Goal: Find specific page/section: Find specific page/section

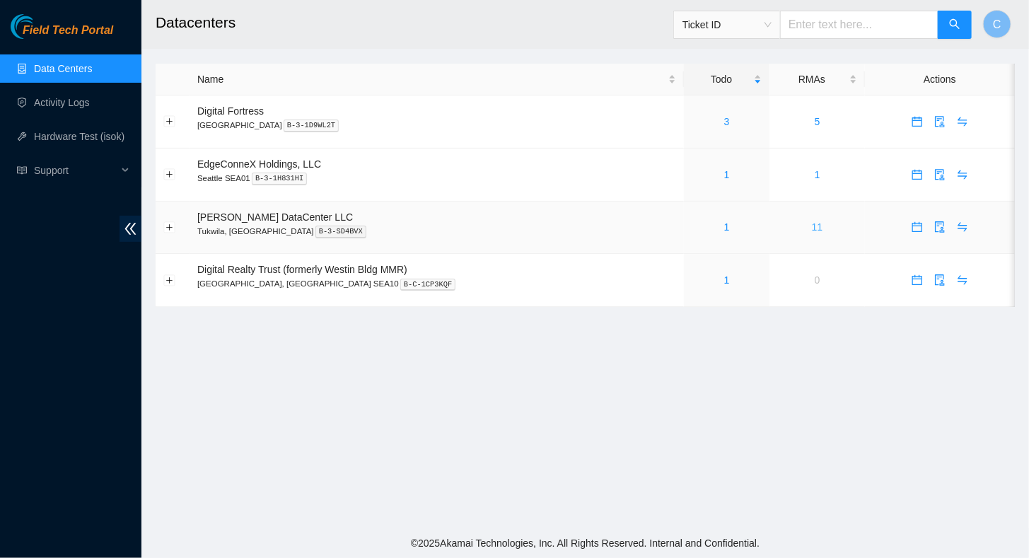
click at [812, 226] on link "11" at bounding box center [817, 226] width 11 height 11
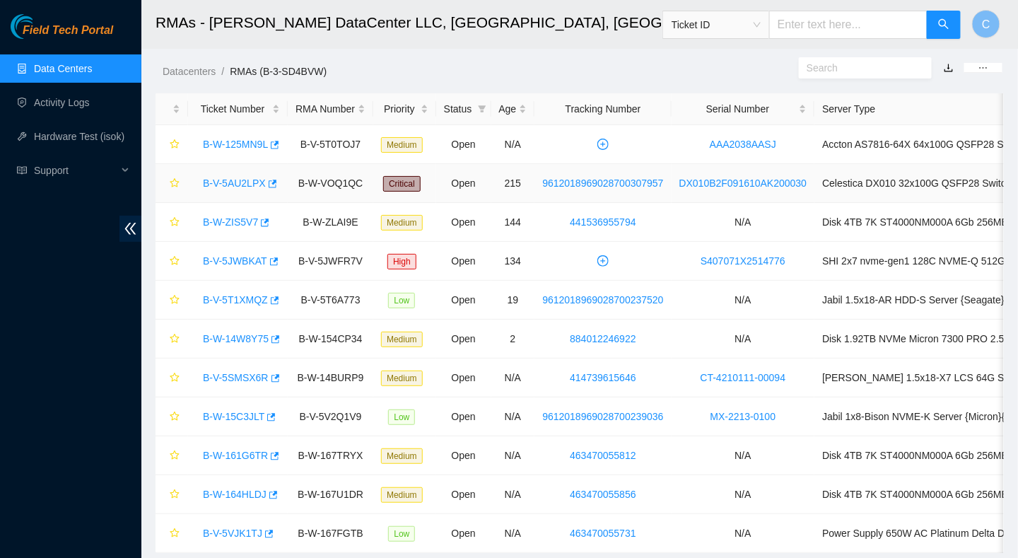
click at [230, 183] on link "B-V-5AU2LPX" at bounding box center [234, 182] width 63 height 11
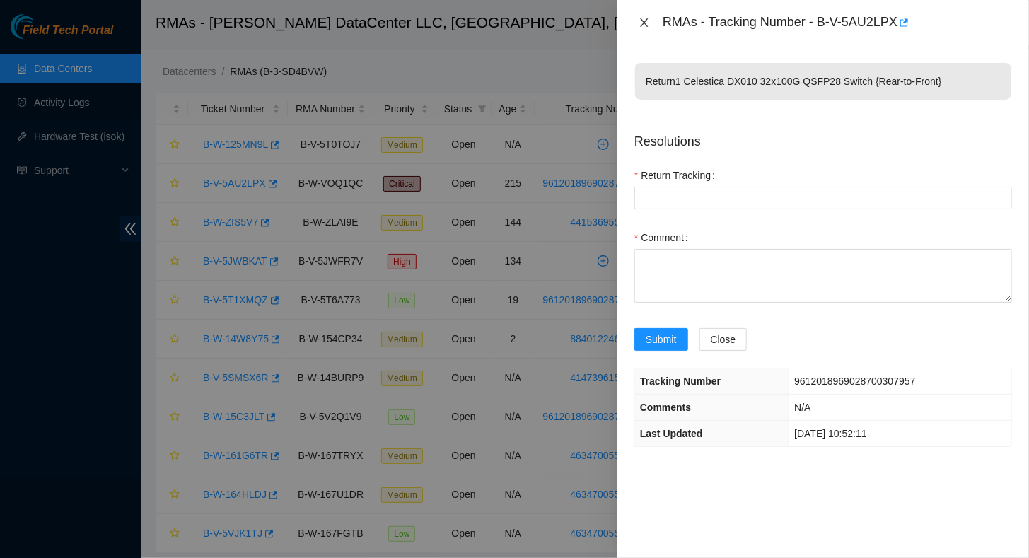
click at [646, 23] on icon "close" at bounding box center [644, 22] width 11 height 11
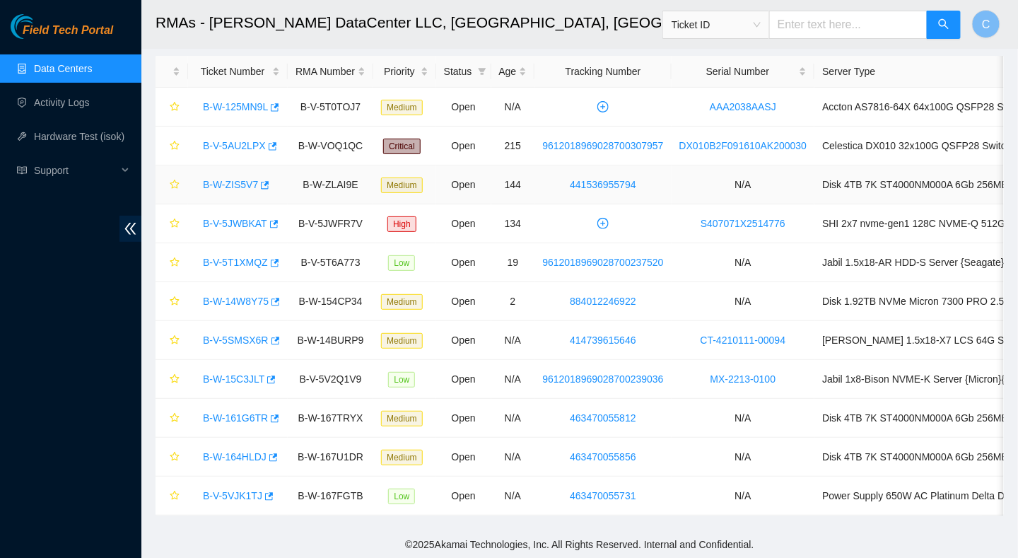
scroll to position [45, 0]
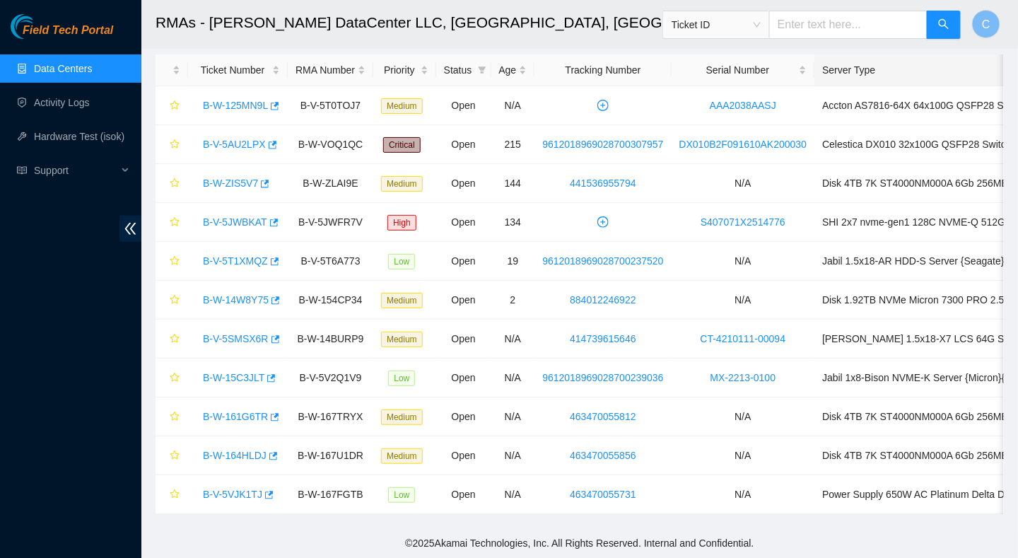
click at [929, 62] on div "Server Type" at bounding box center [991, 70] width 339 height 16
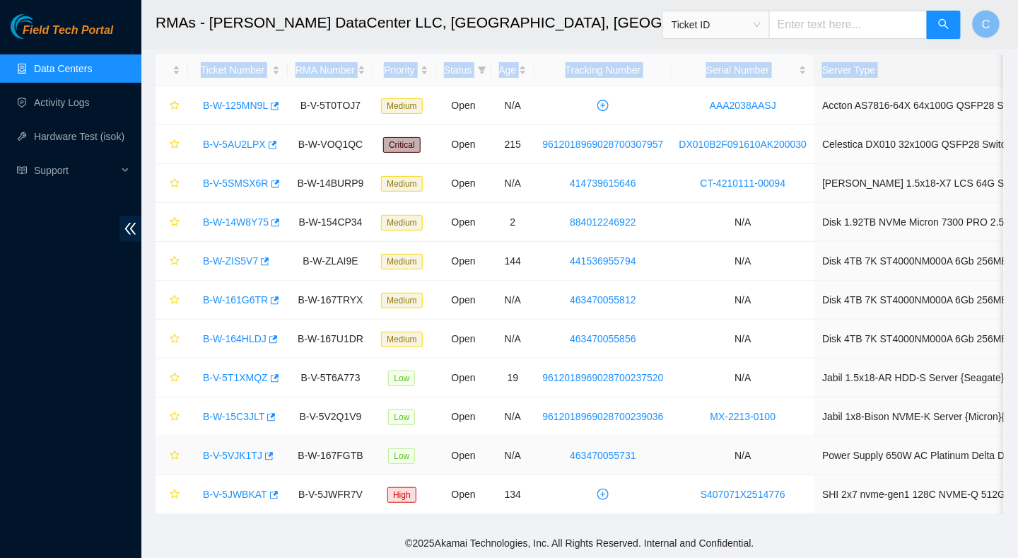
scroll to position [0, 122]
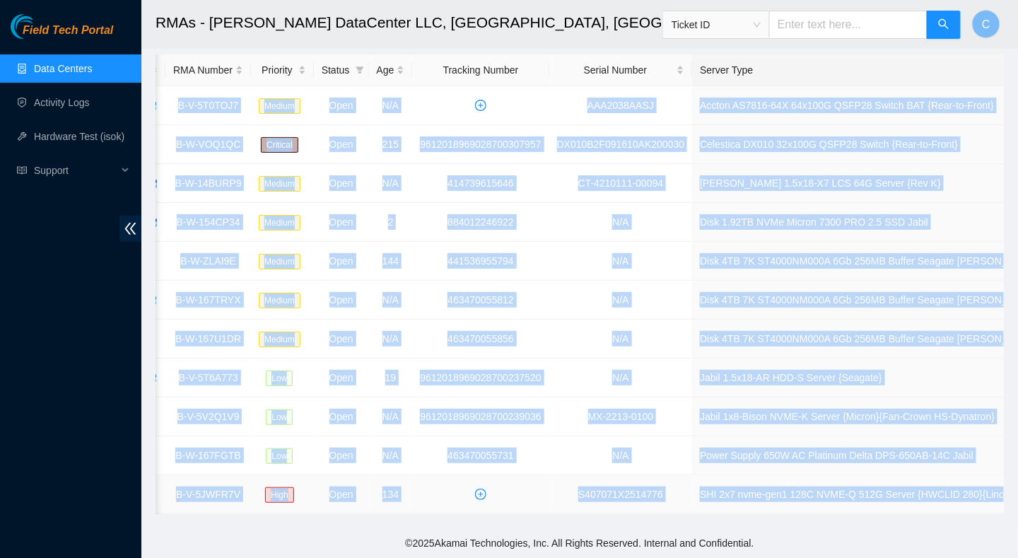
drag, startPoint x: 199, startPoint y: 86, endPoint x: 998, endPoint y: 490, distance: 895.3
click at [998, 490] on tbody "B-W-125MN9L B-V-5T0TOJ7 Medium Open N/A AAA2038AASJ Accton AS7816-64X 64x100G Q…" at bounding box center [539, 300] width 1013 height 428
copy tbody "B-W-125MN9L B-V-5T0TOJ7 Medium Open N/A AAA2038AASJ Accton AS7816-64X 64x100G Q…"
